Goal: Navigation & Orientation: Find specific page/section

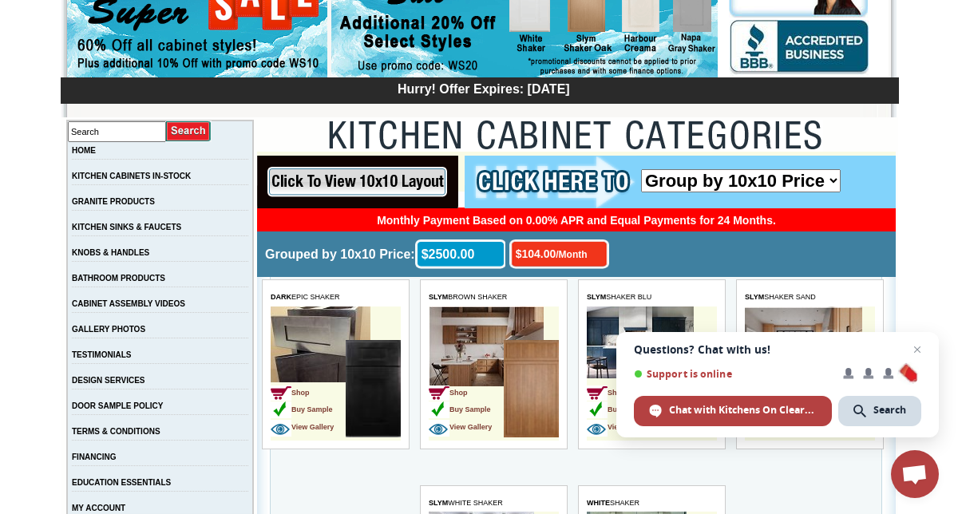
scroll to position [224, 0]
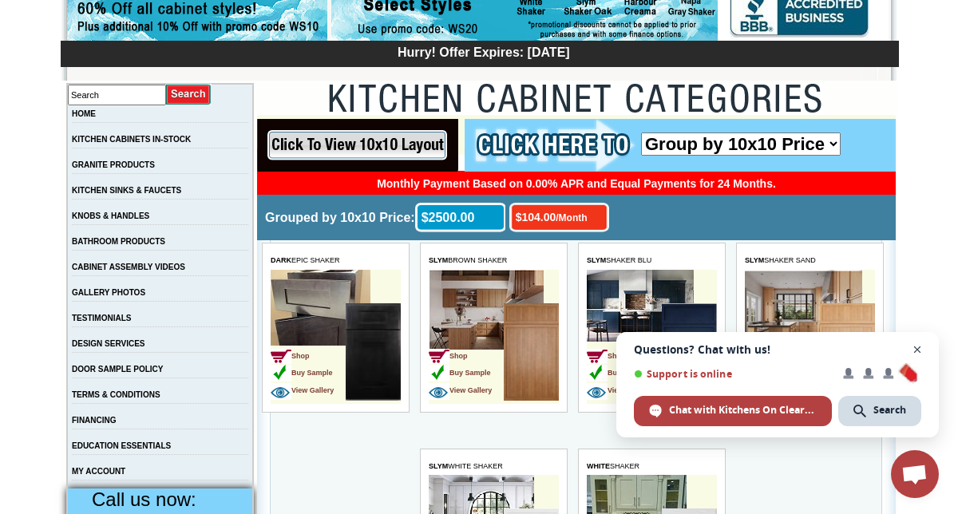
click at [916, 348] on span "Close chat" at bounding box center [918, 350] width 20 height 20
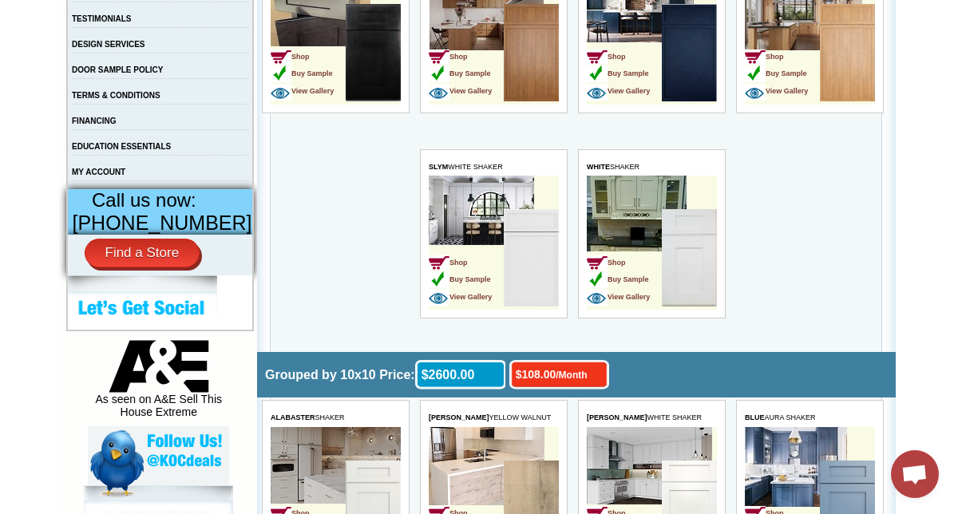
scroll to position [575, 0]
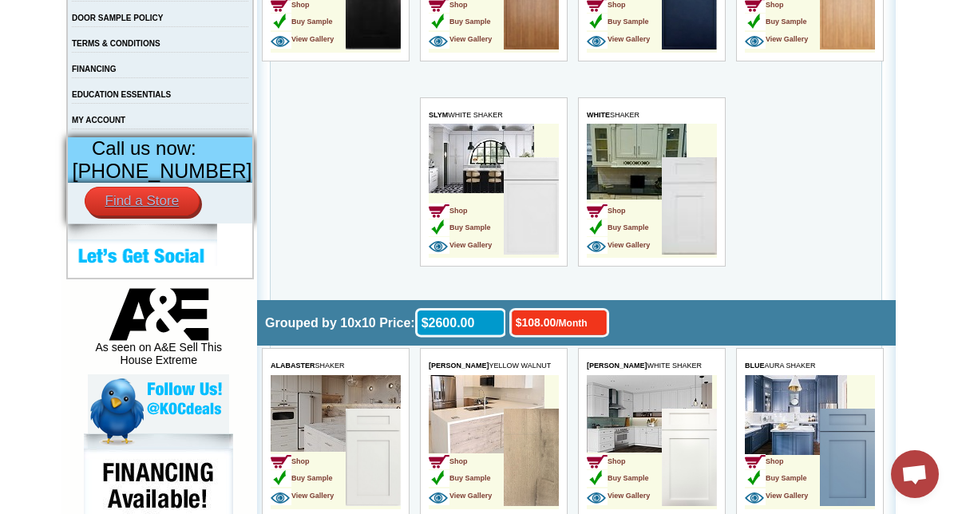
click at [146, 216] on link "Find a Store" at bounding box center [143, 201] width 116 height 29
